Goal: Find specific page/section: Find specific page/section

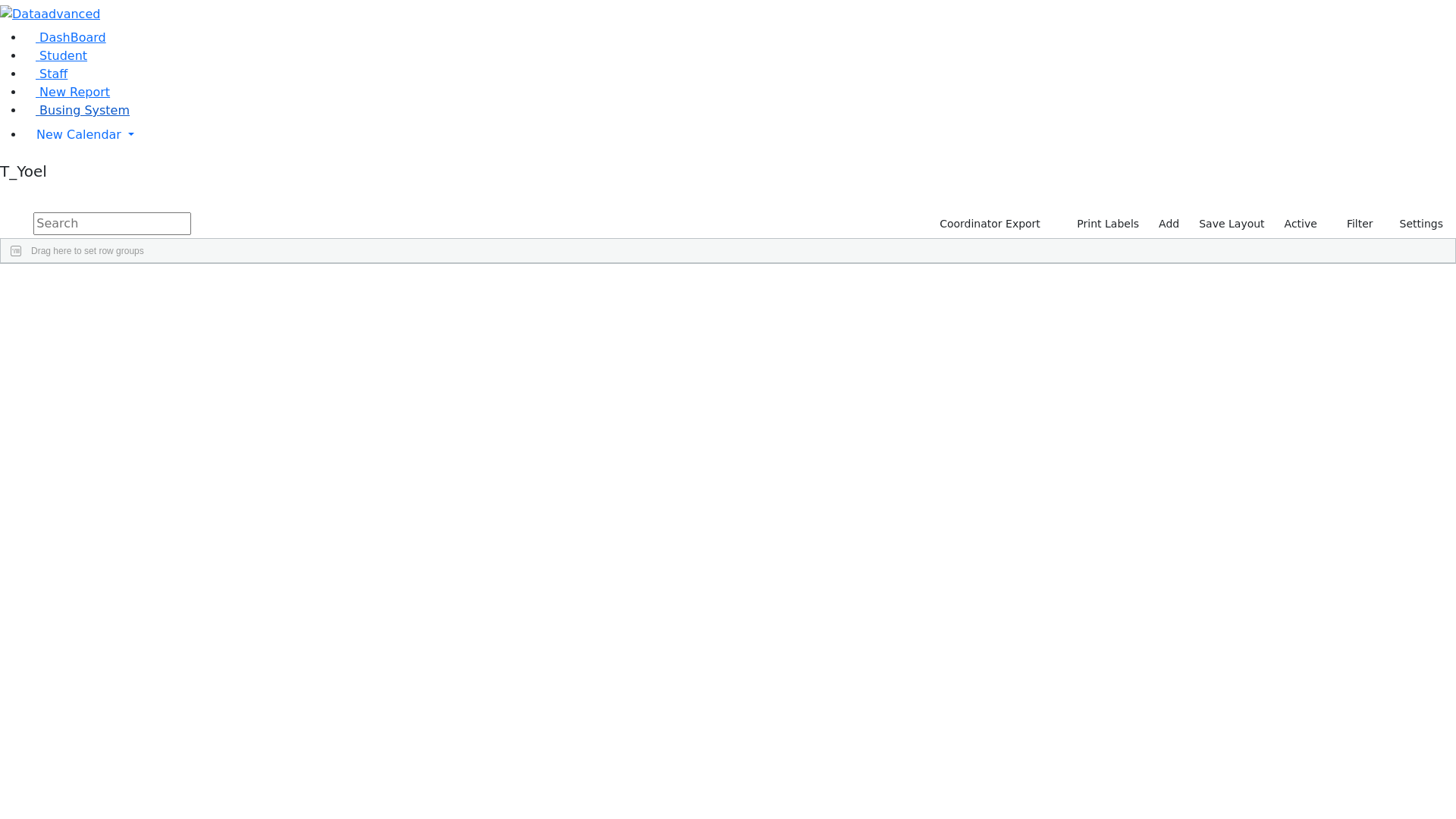
click at [74, 117] on span "Busing System" at bounding box center [84, 110] width 90 height 15
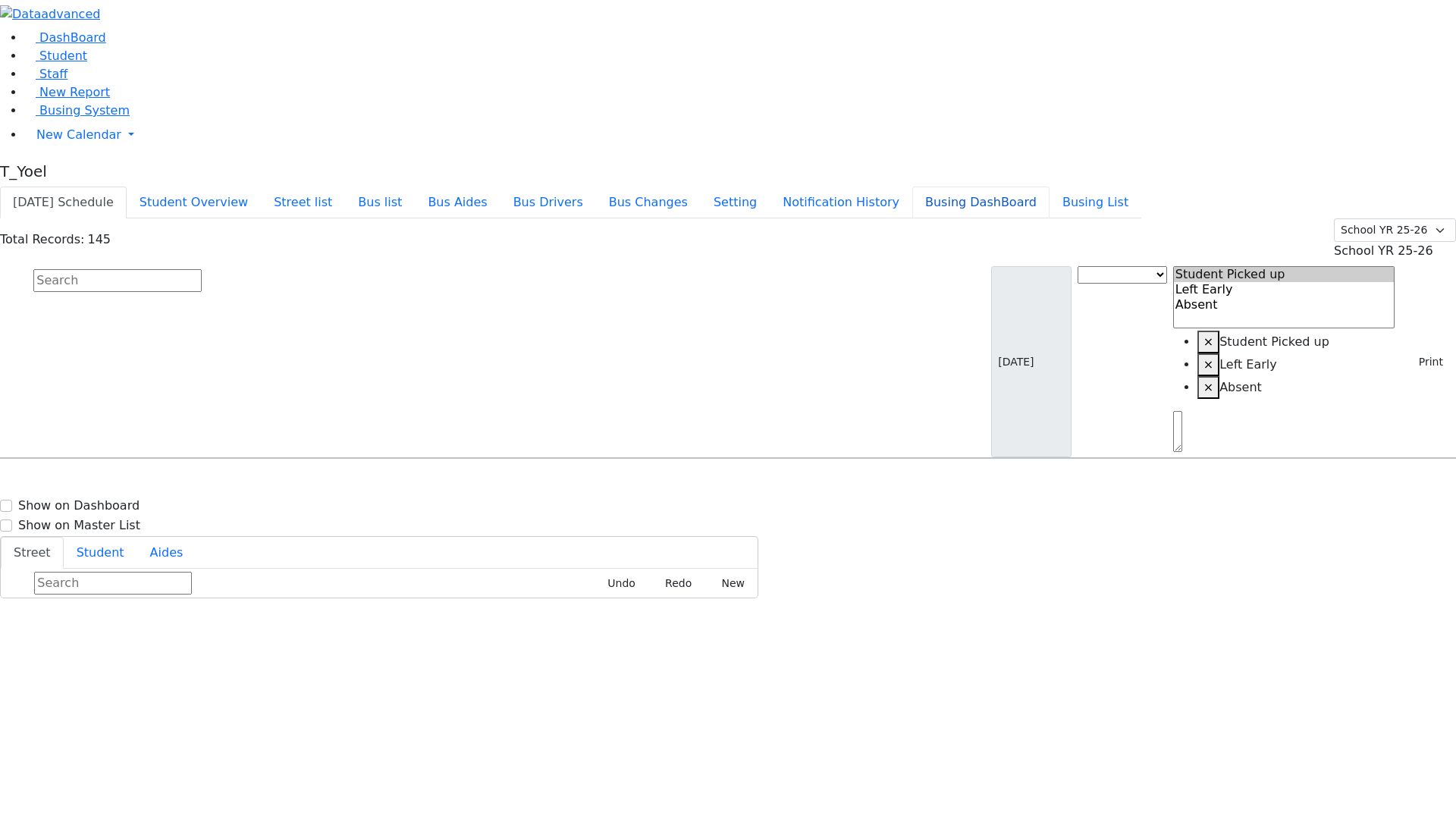
click at [1047, 186] on button "Busing DashBoard" at bounding box center [981, 202] width 137 height 32
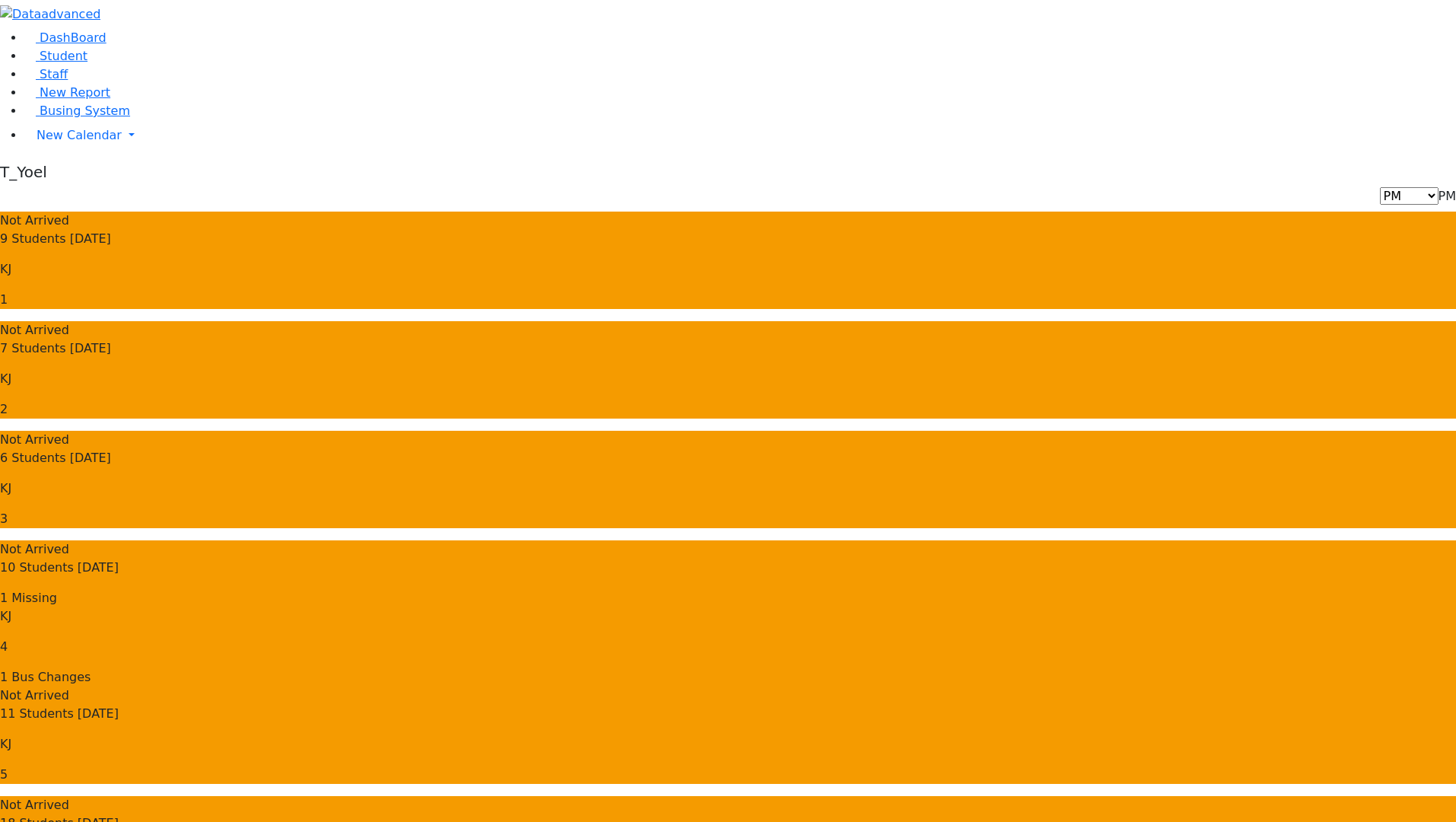
click at [114, 9] on use "button" at bounding box center [114, 9] width 0 height 0
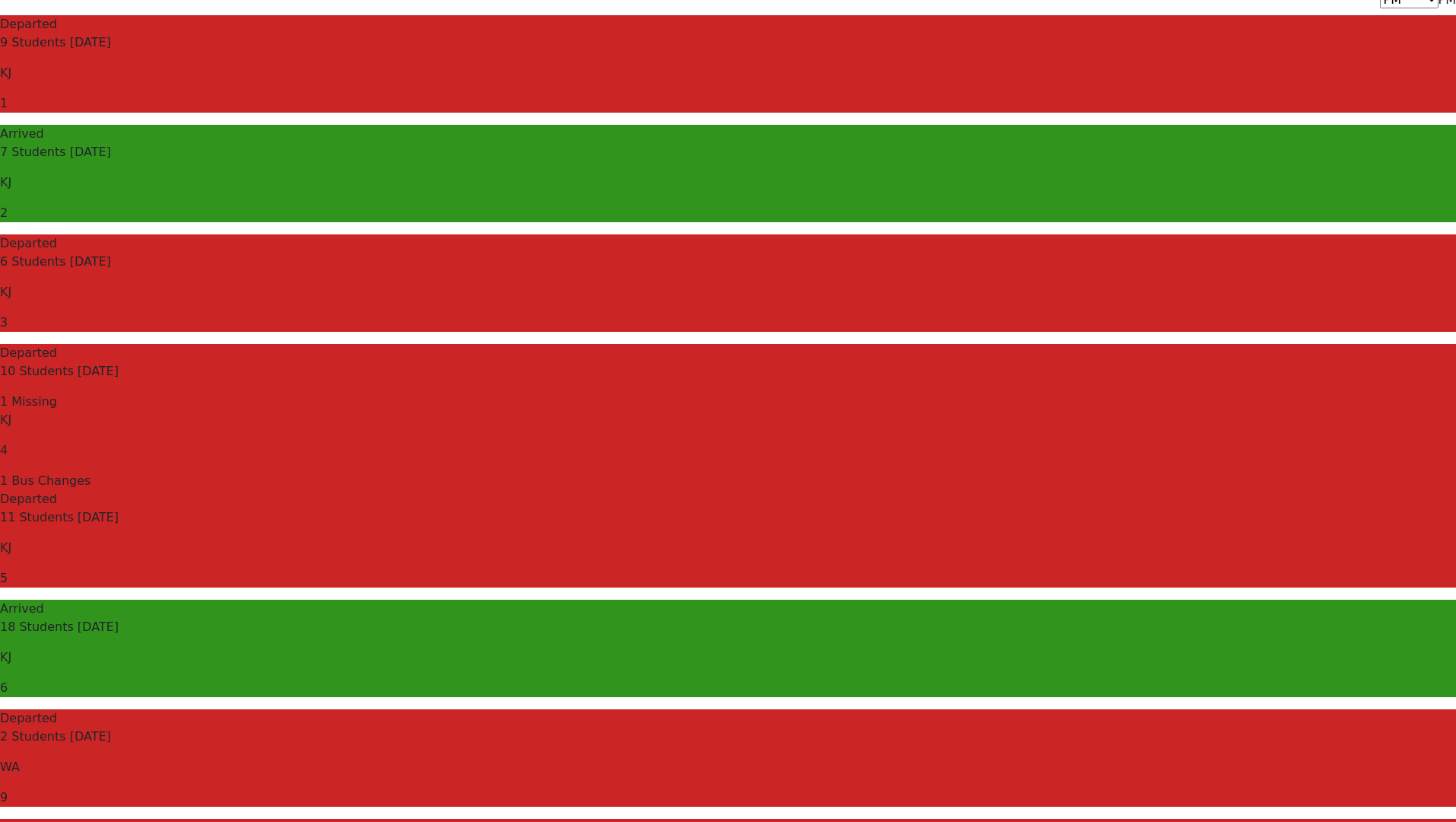
scroll to position [394, 0]
